Goal: Check status: Check status

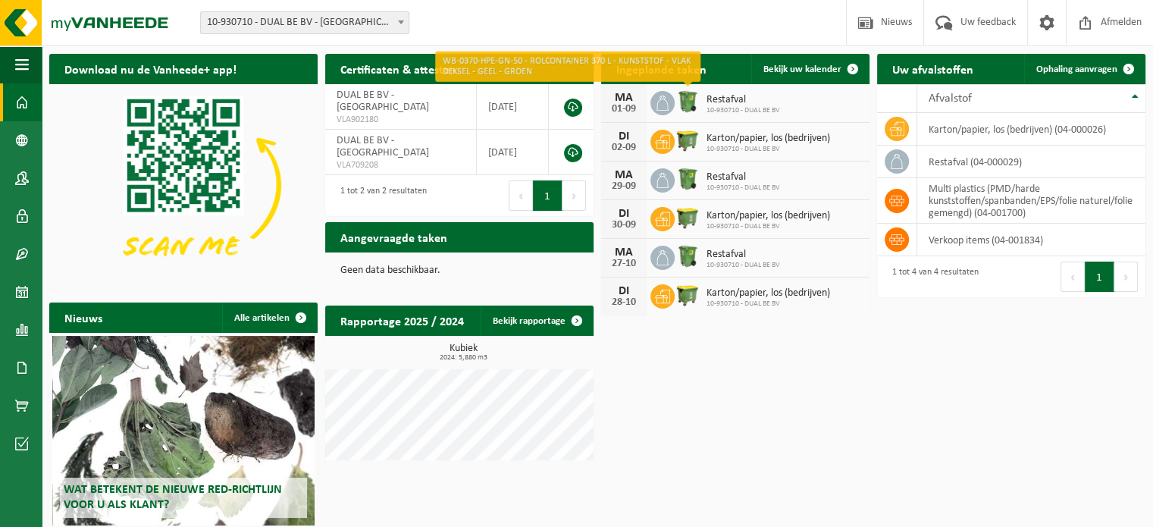
click at [676, 96] on img at bounding box center [688, 102] width 26 height 26
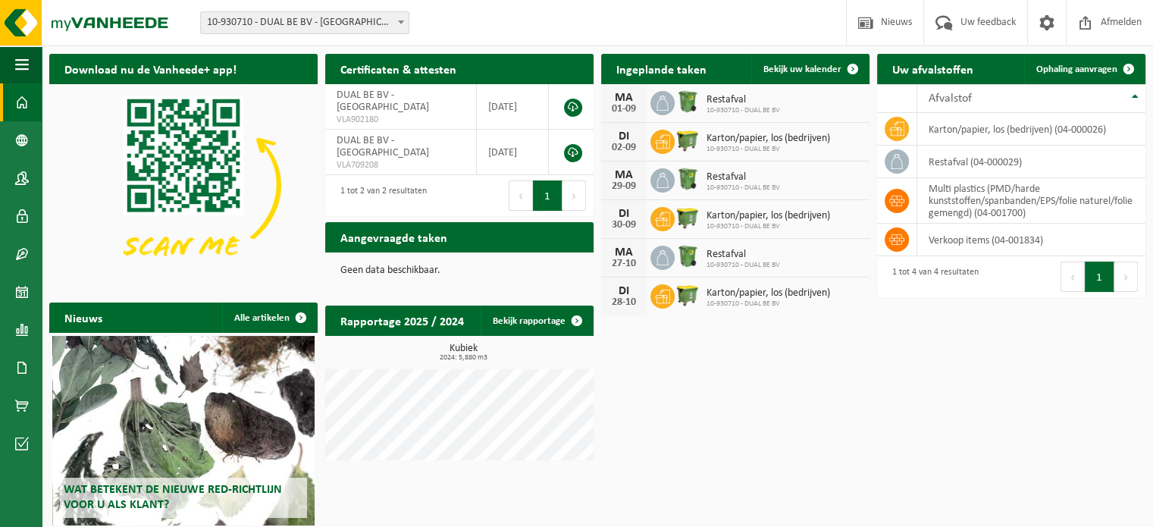
click at [683, 96] on img at bounding box center [688, 102] width 26 height 26
click at [687, 95] on img at bounding box center [688, 102] width 26 height 26
click at [845, 63] on span at bounding box center [852, 69] width 30 height 30
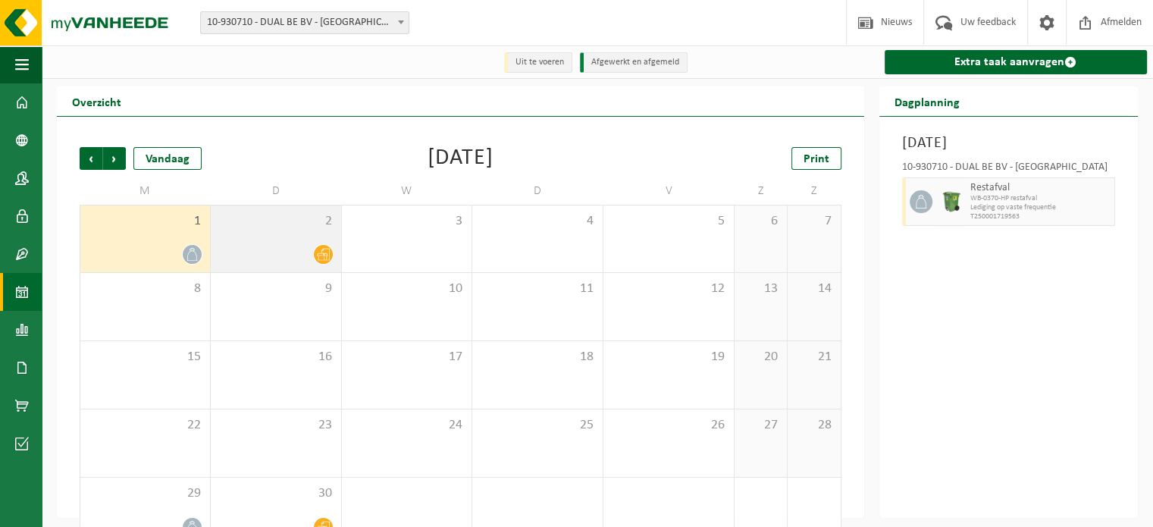
click at [288, 239] on div "2" at bounding box center [276, 238] width 130 height 67
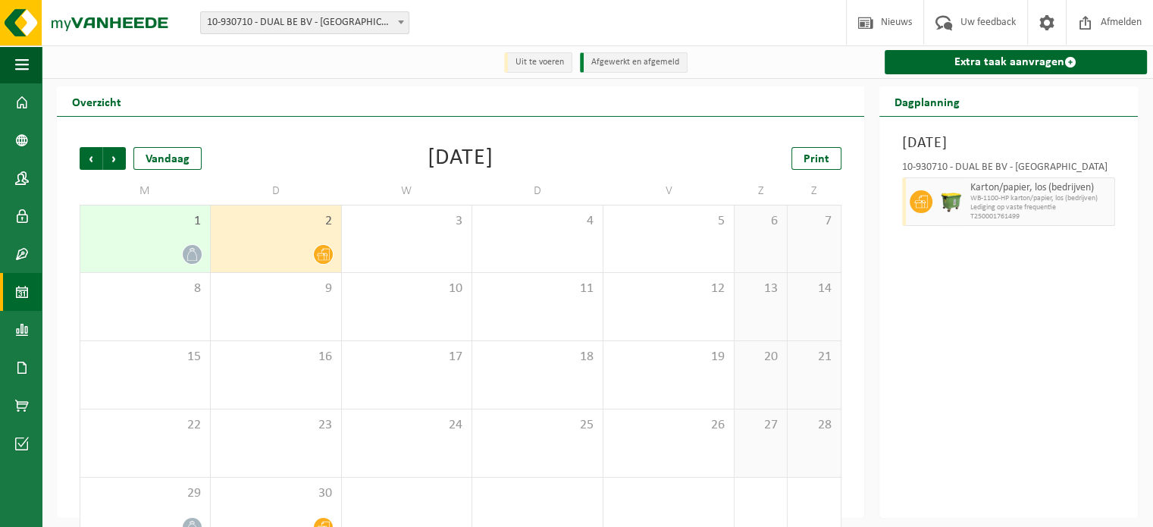
click at [170, 233] on div "1" at bounding box center [145, 238] width 130 height 67
